Goal: Find specific page/section: Find specific page/section

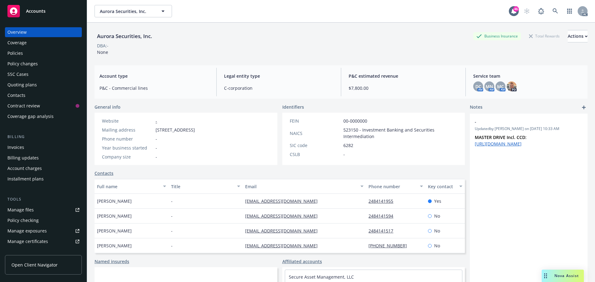
click at [338, 28] on div "Aurora Securities, Inc. Business Insurance Total Rewards Actions DBA: - None" at bounding box center [341, 42] width 493 height 38
